Goal: Information Seeking & Learning: Learn about a topic

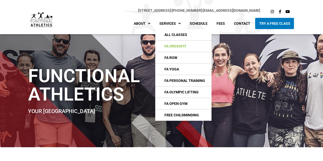
click at [172, 47] on link "FA CrossFIt" at bounding box center [183, 46] width 56 height 11
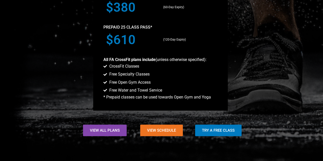
scroll to position [511, 0]
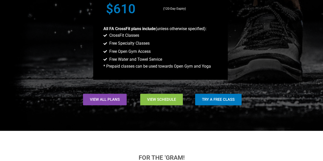
click at [152, 98] on span "View Schedule" at bounding box center [161, 100] width 29 height 4
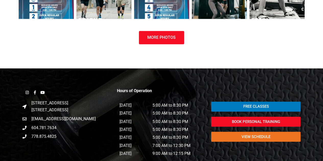
scroll to position [650, 0]
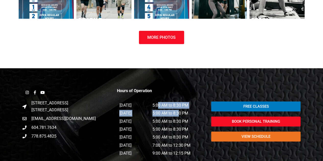
drag, startPoint x: 158, startPoint y: 105, endPoint x: 178, endPoint y: 108, distance: 21.2
click at [178, 108] on div "Hours of Operation Monday 5:00 AM to 8:30 PM Tuesday 5:00 AM to 8:30 PM Wednesd…" at bounding box center [161, 121] width 95 height 73
click at [189, 100] on div "5:00 AM to 8:30 PM" at bounding box center [178, 104] width 56 height 8
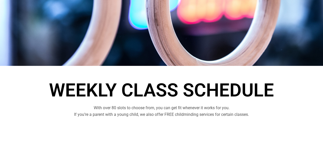
scroll to position [0, 0]
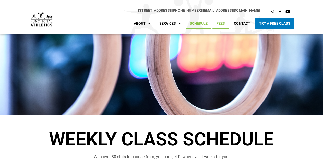
click at [221, 25] on link "Fees" at bounding box center [221, 23] width 16 height 11
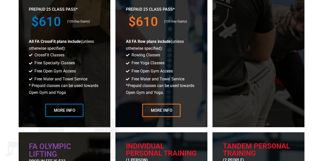
scroll to position [358, 0]
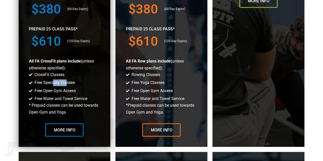
drag, startPoint x: 61, startPoint y: 83, endPoint x: 66, endPoint y: 83, distance: 4.6
click at [66, 83] on span "Free Specialty Classes" at bounding box center [54, 83] width 42 height 7
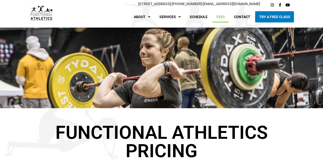
scroll to position [0, 0]
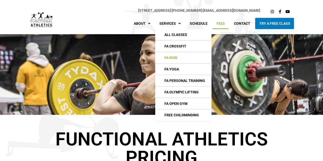
click at [172, 57] on link "FA Row" at bounding box center [183, 57] width 56 height 11
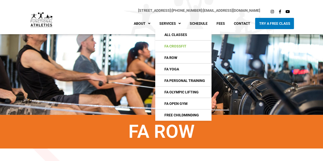
click at [174, 46] on link "FA CrossFIt" at bounding box center [183, 46] width 56 height 11
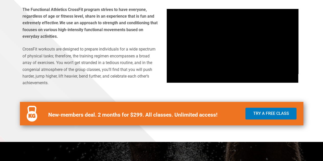
scroll to position [51, 0]
